Goal: Task Accomplishment & Management: Manage account settings

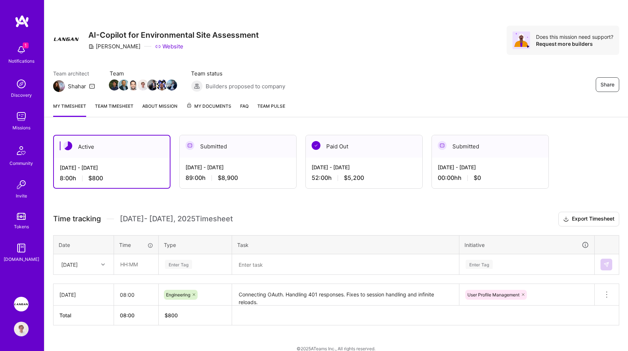
scroll to position [10, 0]
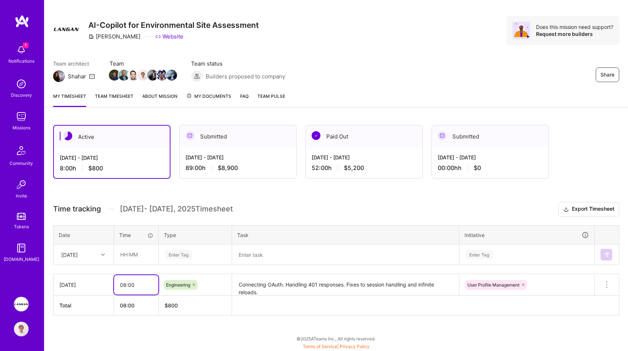
click at [125, 284] on input "08:00" at bounding box center [136, 284] width 44 height 19
type input "10:00"
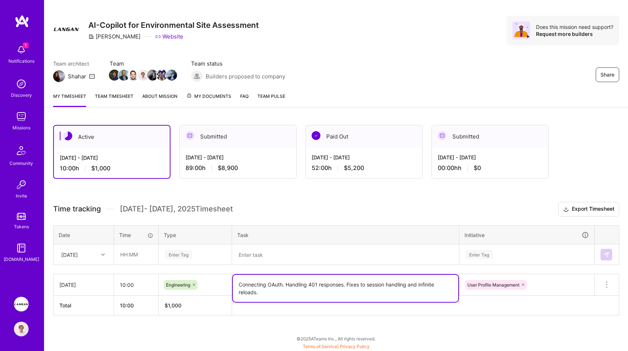
click at [315, 230] on div "Time tracking [DATE] - [DATE] Timesheet Export Timesheet Date Time Type Task In…" at bounding box center [336, 259] width 566 height 114
click at [282, 297] on textarea "Connecting OAuth. Handling 401 responses. Fixes to session handling and infinit…" at bounding box center [345, 288] width 225 height 27
type textarea "Connecting OAuth. Handling 401 responses. Fixes to session handling and infinit…"
click at [315, 216] on h3 "Time tracking [DATE] - [DATE] Timesheet Export Timesheet" at bounding box center [336, 209] width 566 height 15
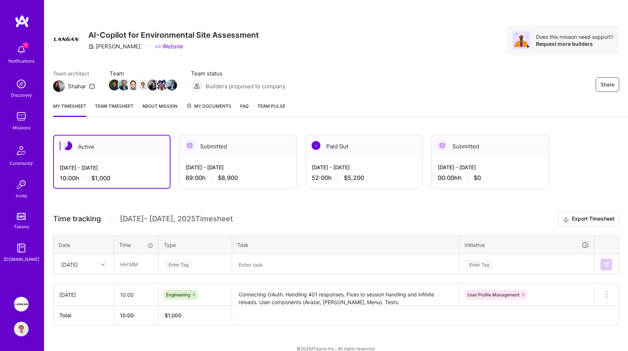
scroll to position [10, 0]
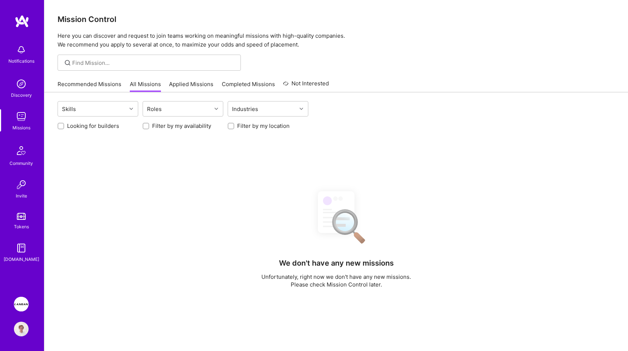
click at [16, 300] on img at bounding box center [21, 304] width 15 height 15
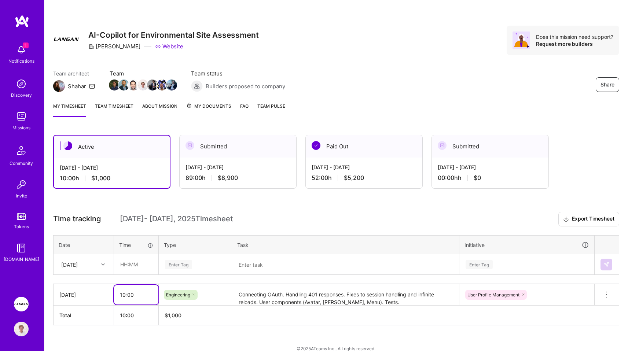
click at [133, 297] on input "10:00" at bounding box center [136, 294] width 44 height 19
type input "11:00"
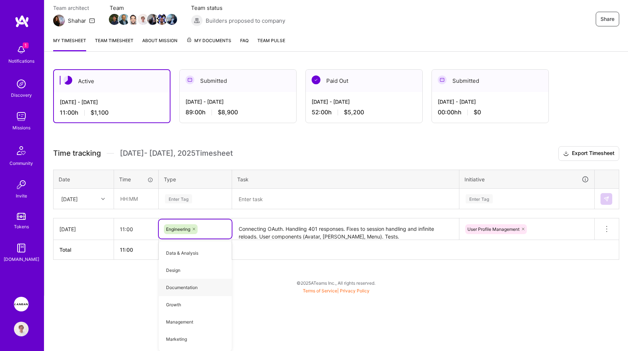
scroll to position [10, 0]
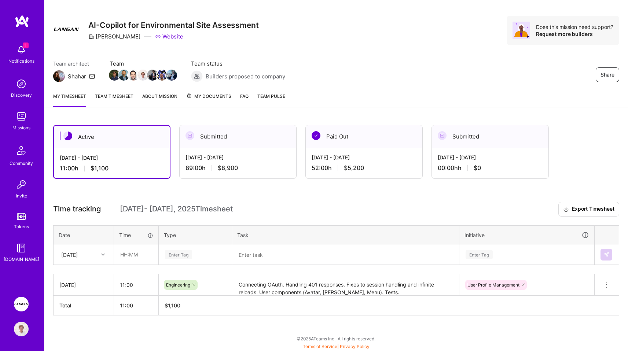
click at [348, 212] on h3 "Time tracking [DATE] - [DATE] Timesheet Export Timesheet" at bounding box center [336, 209] width 566 height 15
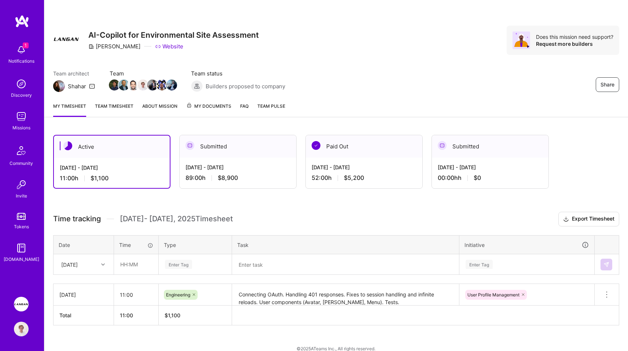
click at [404, 66] on div "Share AI-Copilot for Environmental Site Assessment [PERSON_NAME] Website Does t…" at bounding box center [336, 48] width 584 height 96
